Goal: Task Accomplishment & Management: Manage account settings

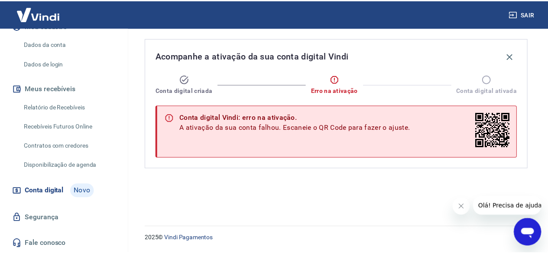
scroll to position [127, 0]
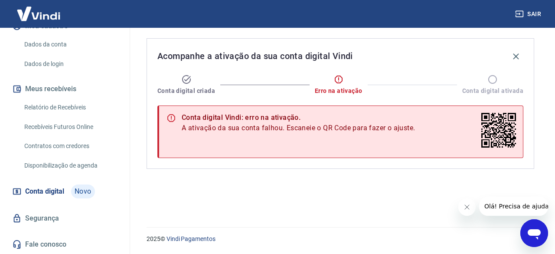
click at [65, 112] on link "Relatório de Recebíveis" at bounding box center [70, 107] width 98 height 18
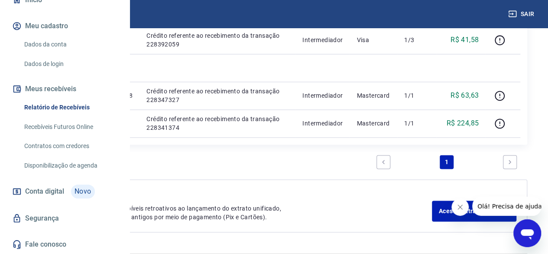
scroll to position [520, 0]
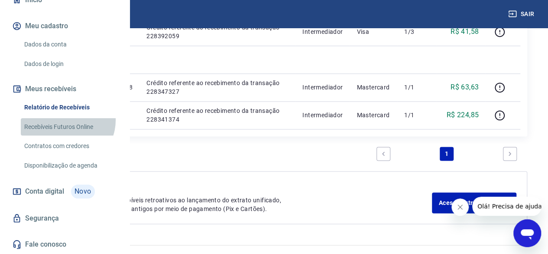
click at [67, 120] on link "Recebíveis Futuros Online" at bounding box center [70, 127] width 98 height 18
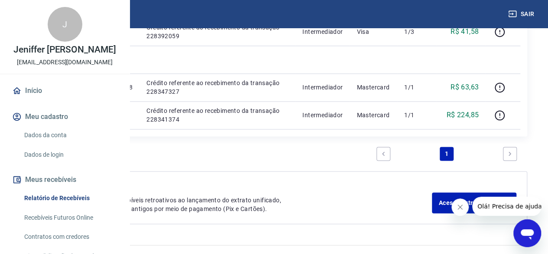
scroll to position [0, 0]
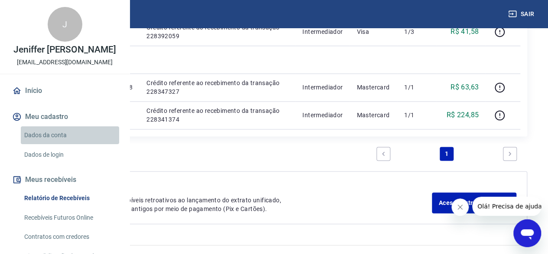
click at [72, 144] on link "Dados da conta" at bounding box center [70, 135] width 98 height 18
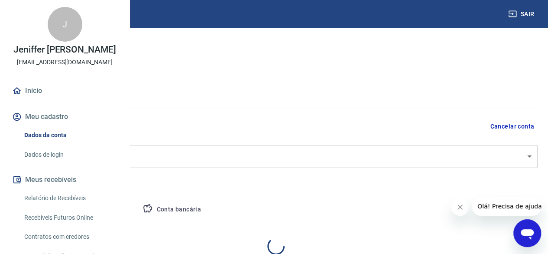
select select "SP"
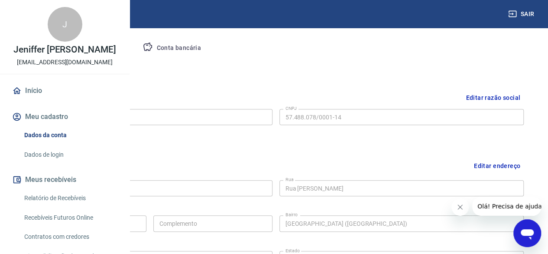
scroll to position [154, 0]
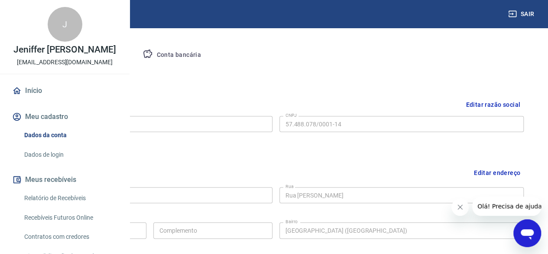
click at [208, 56] on button "Conta bancária" at bounding box center [172, 55] width 72 height 21
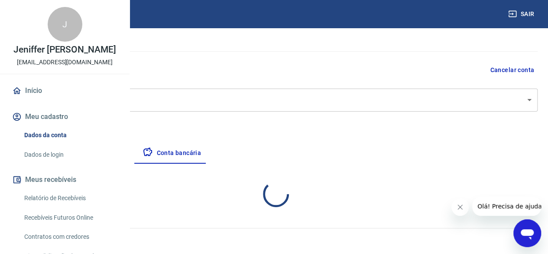
select select "1"
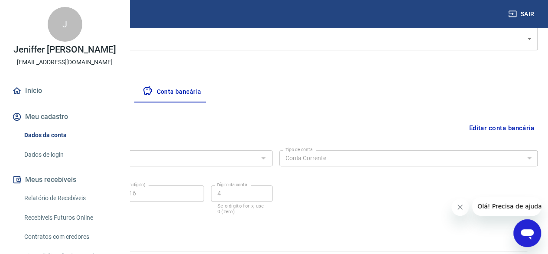
scroll to position [140, 0]
